Goal: Navigation & Orientation: Find specific page/section

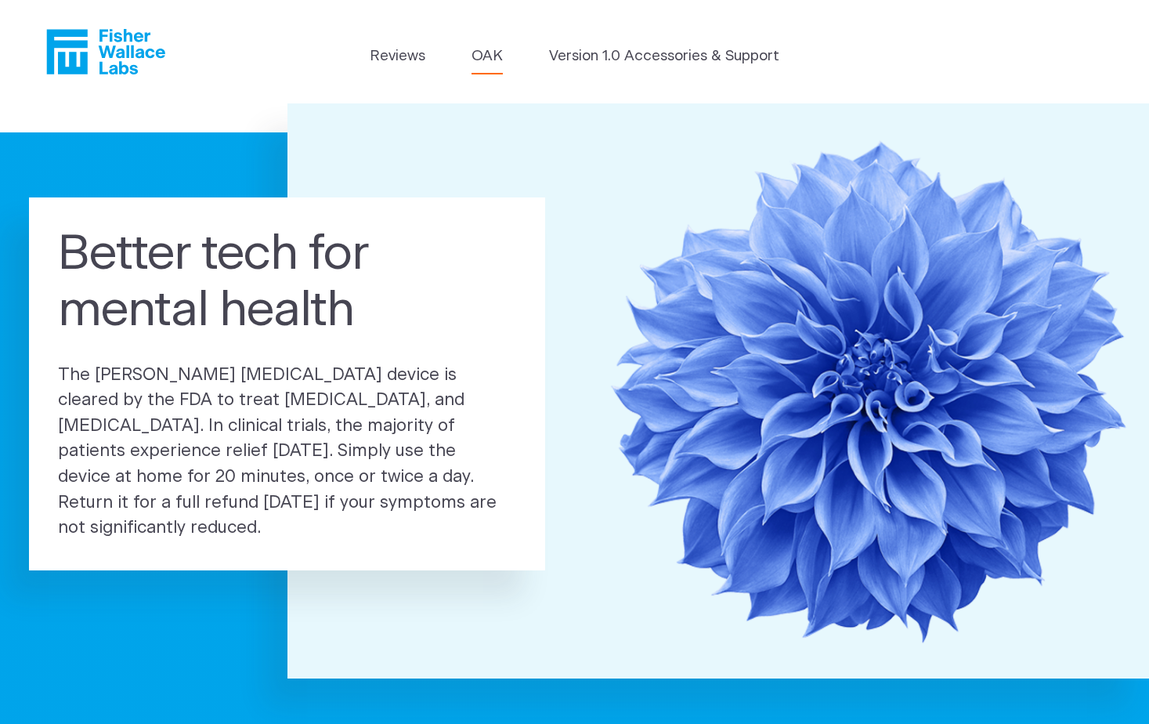
click at [483, 55] on link "OAK" at bounding box center [487, 56] width 31 height 22
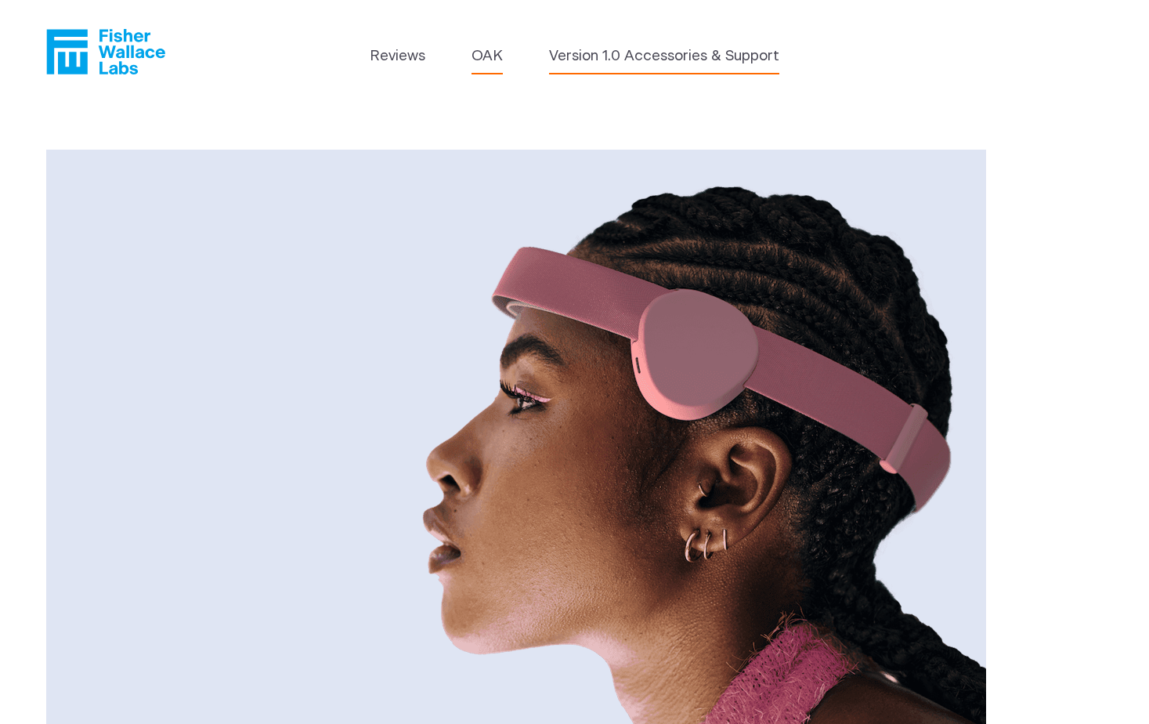
click at [584, 56] on link "Version 1.0 Accessories & Support" at bounding box center [664, 56] width 230 height 22
